Goal: Navigation & Orientation: Find specific page/section

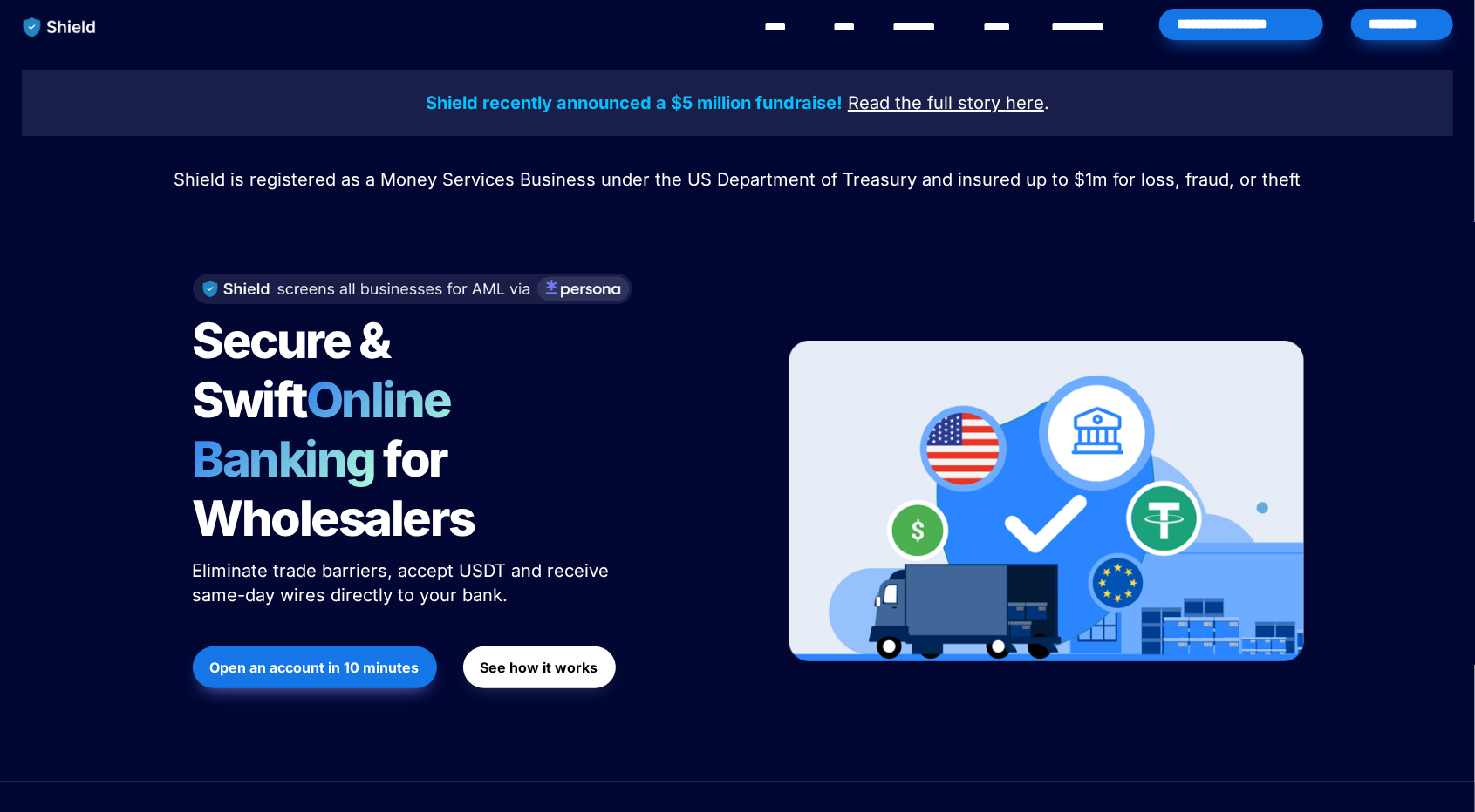
click at [915, 25] on link "********" at bounding box center [923, 27] width 62 height 21
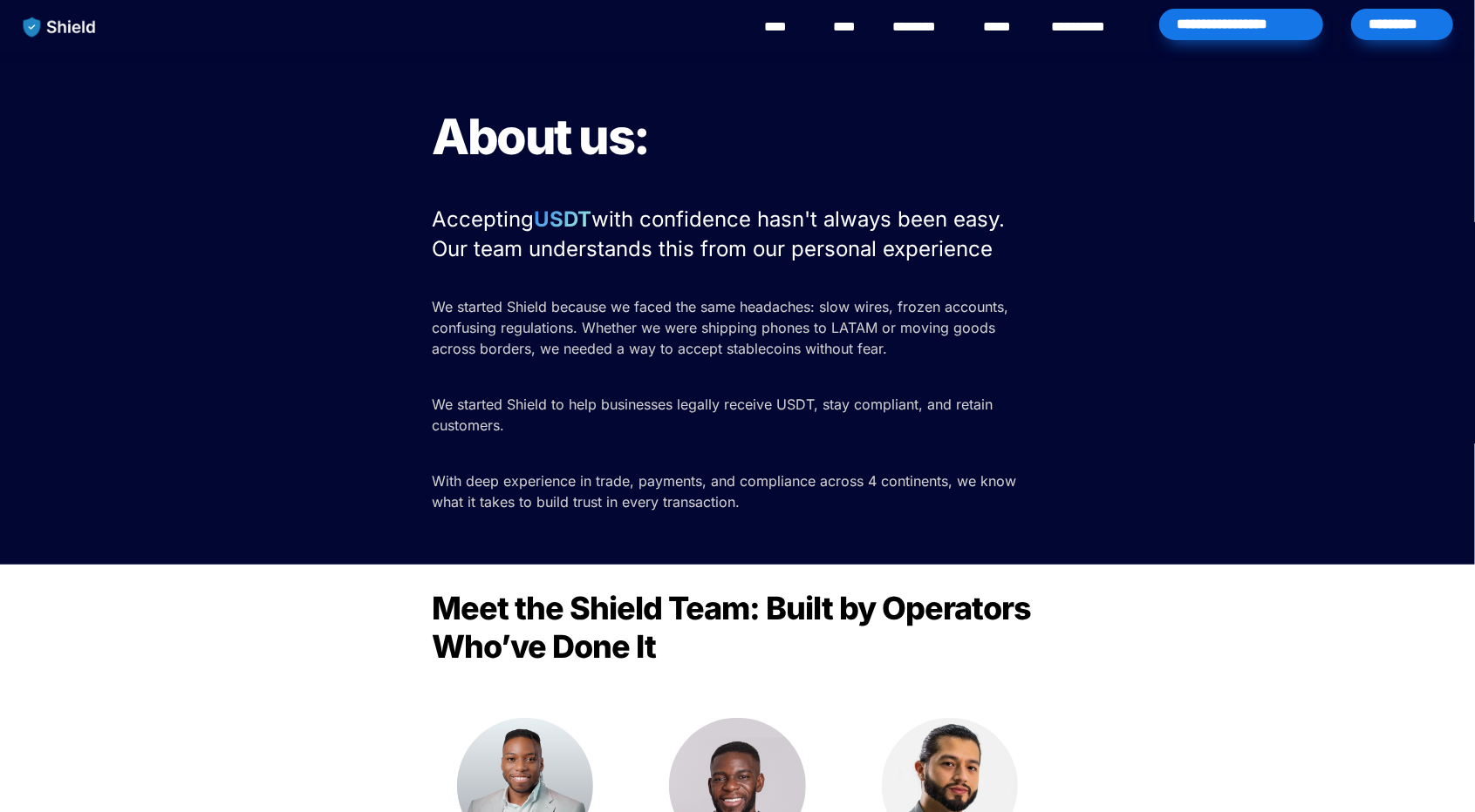
click at [782, 22] on link "****" at bounding box center [784, 27] width 40 height 21
